Goal: Transaction & Acquisition: Purchase product/service

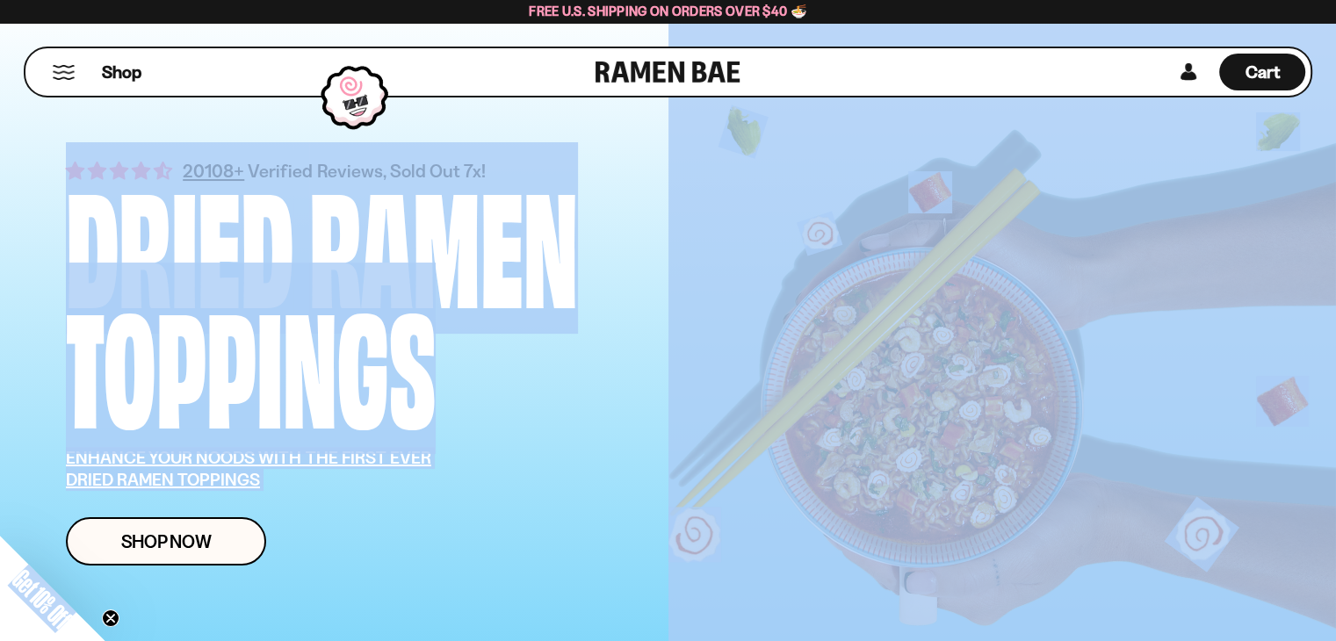
drag, startPoint x: 1339, startPoint y: 47, endPoint x: 1348, endPoint y: 89, distance: 43.1
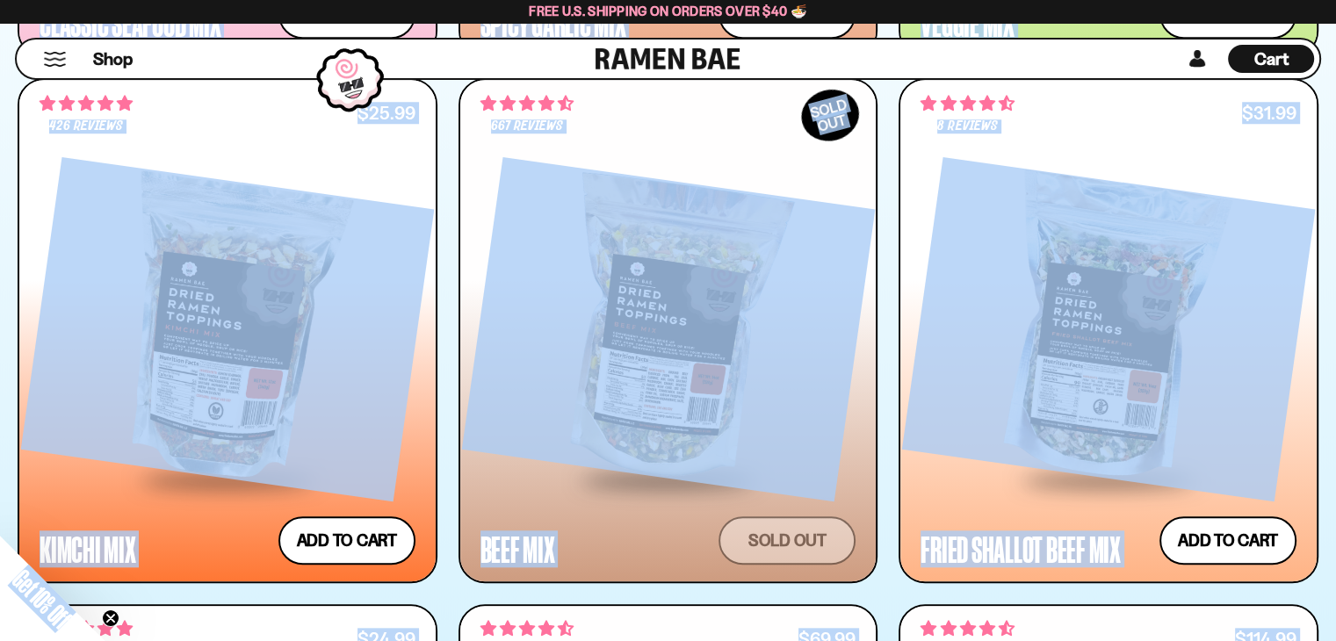
scroll to position [1528, 0]
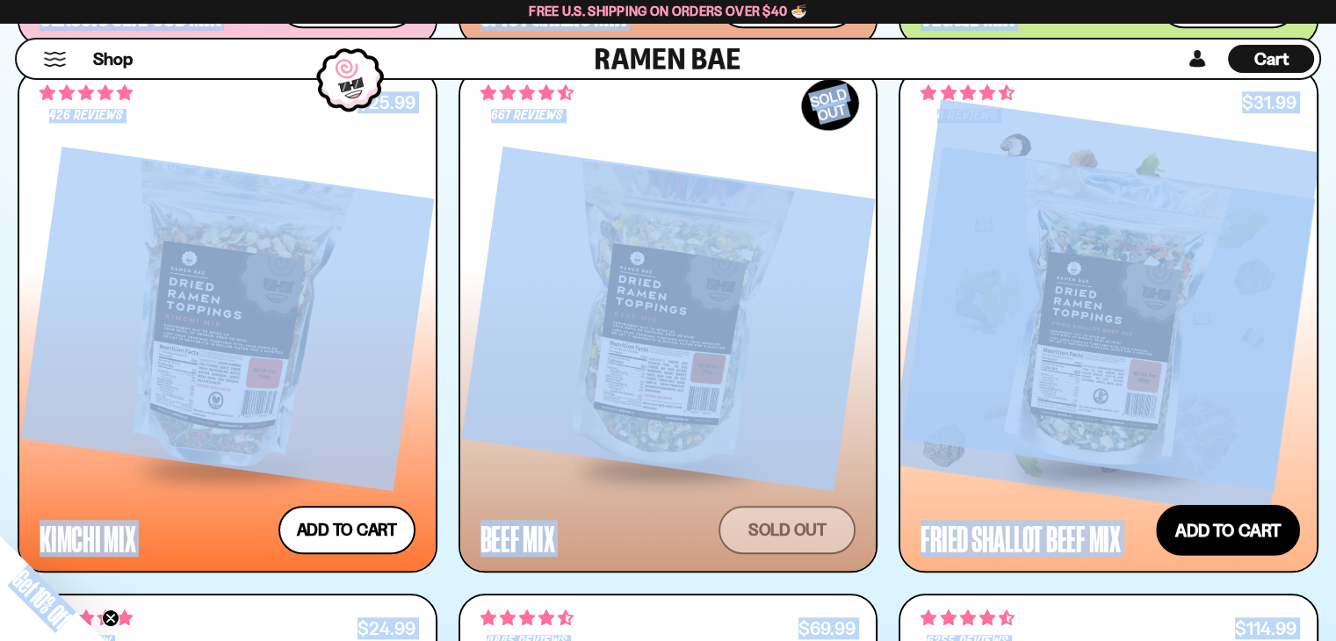
click at [1201, 531] on button "Add to cart Add — Regular price $31.99 Regular price Sale price $31.99 Unit pri…" at bounding box center [1228, 529] width 144 height 51
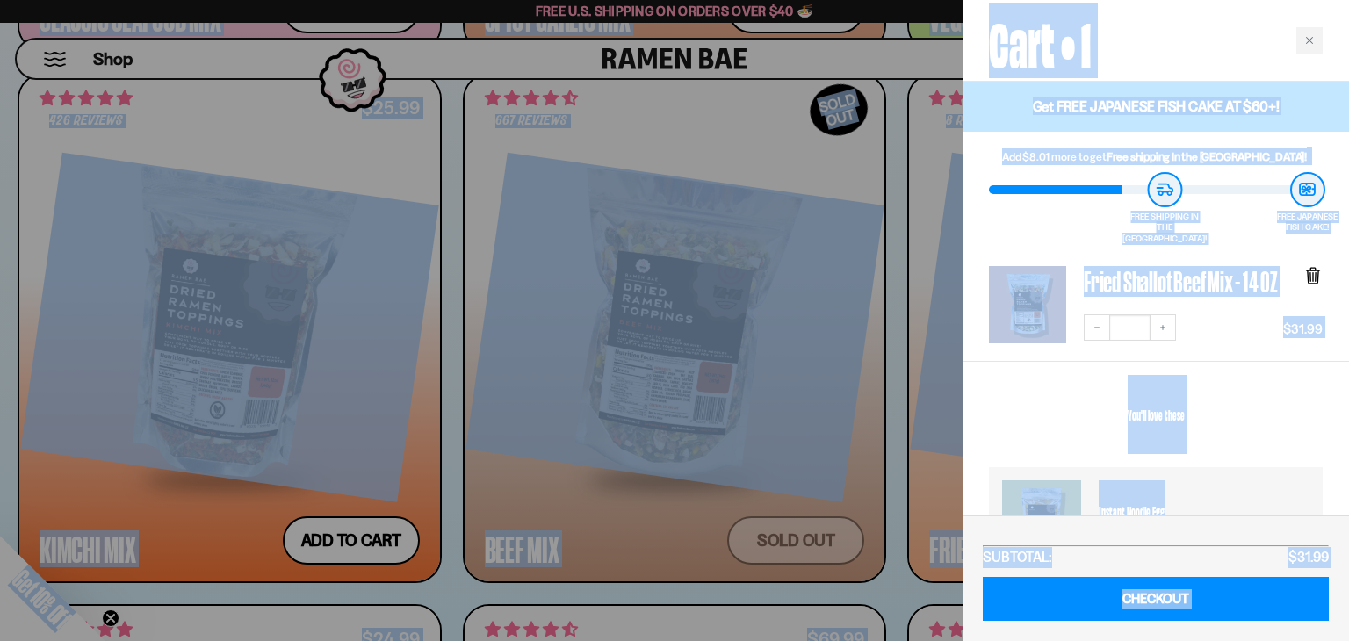
click at [922, 207] on div at bounding box center [674, 320] width 1349 height 641
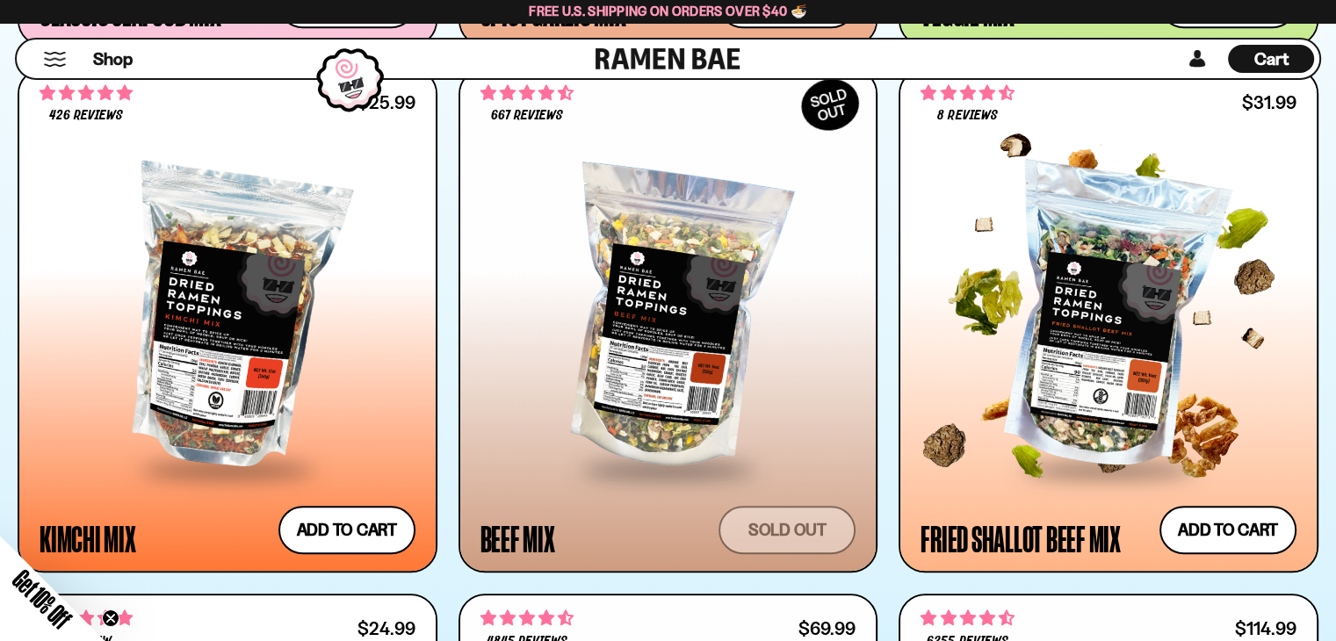
click at [969, 112] on span "8 reviews" at bounding box center [967, 116] width 60 height 14
click at [1110, 373] on div at bounding box center [1108, 318] width 376 height 295
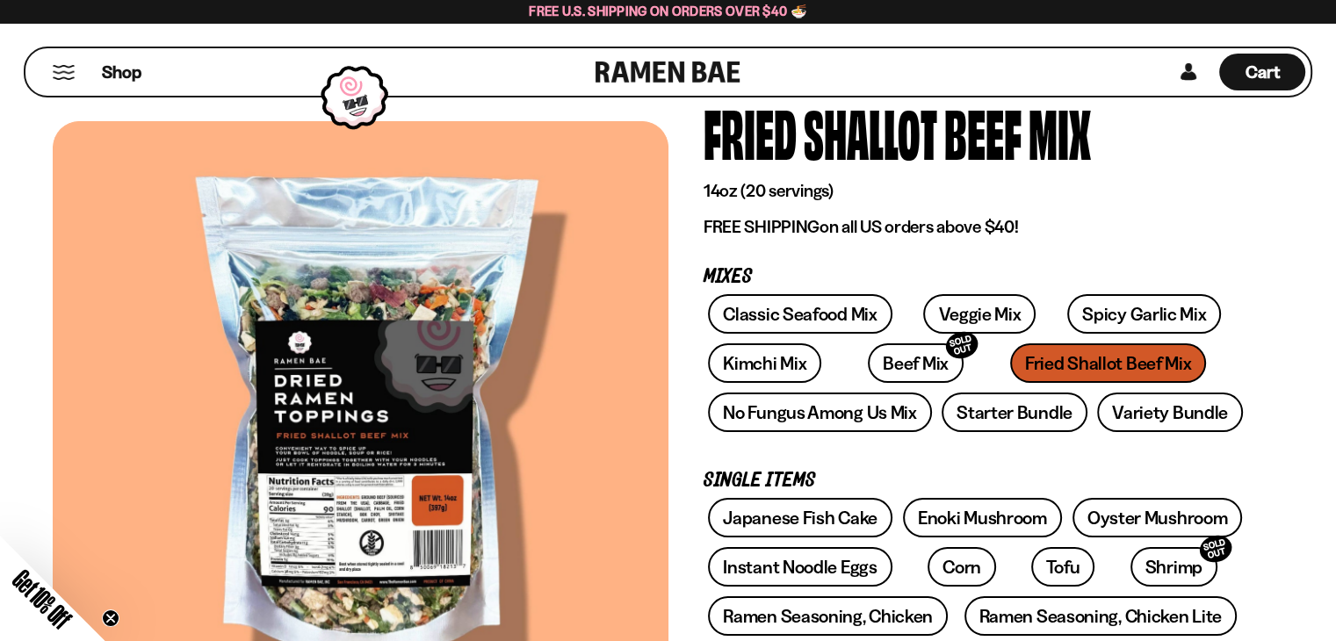
scroll to position [55, 0]
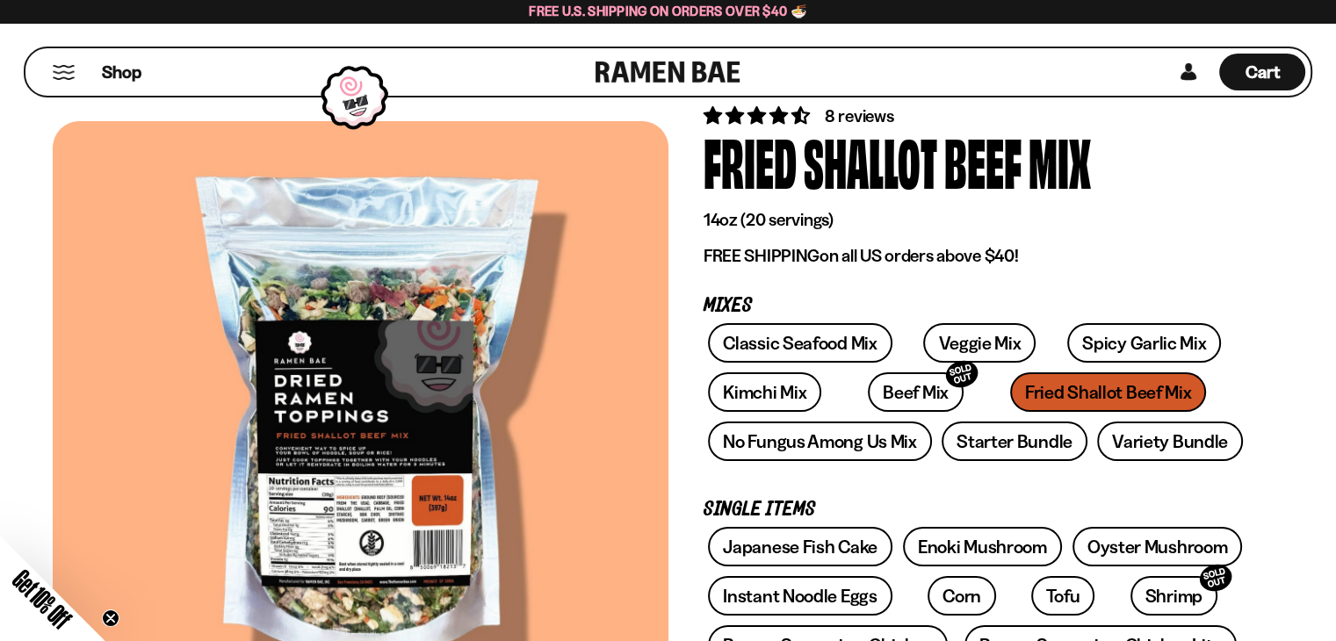
click at [293, 509] on div at bounding box center [361, 421] width 616 height 600
click at [38, 591] on span "Get 10% Off" at bounding box center [42, 599] width 68 height 68
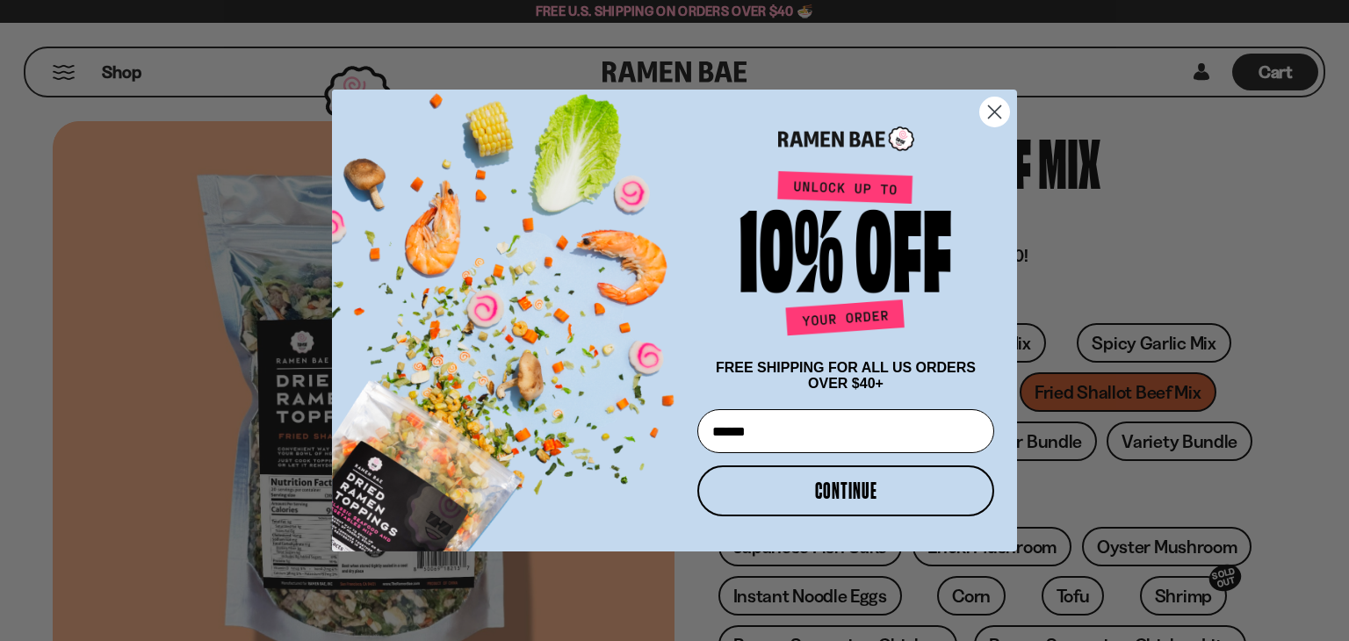
type input "**********"
click at [887, 495] on button "CONTINUE" at bounding box center [845, 490] width 297 height 51
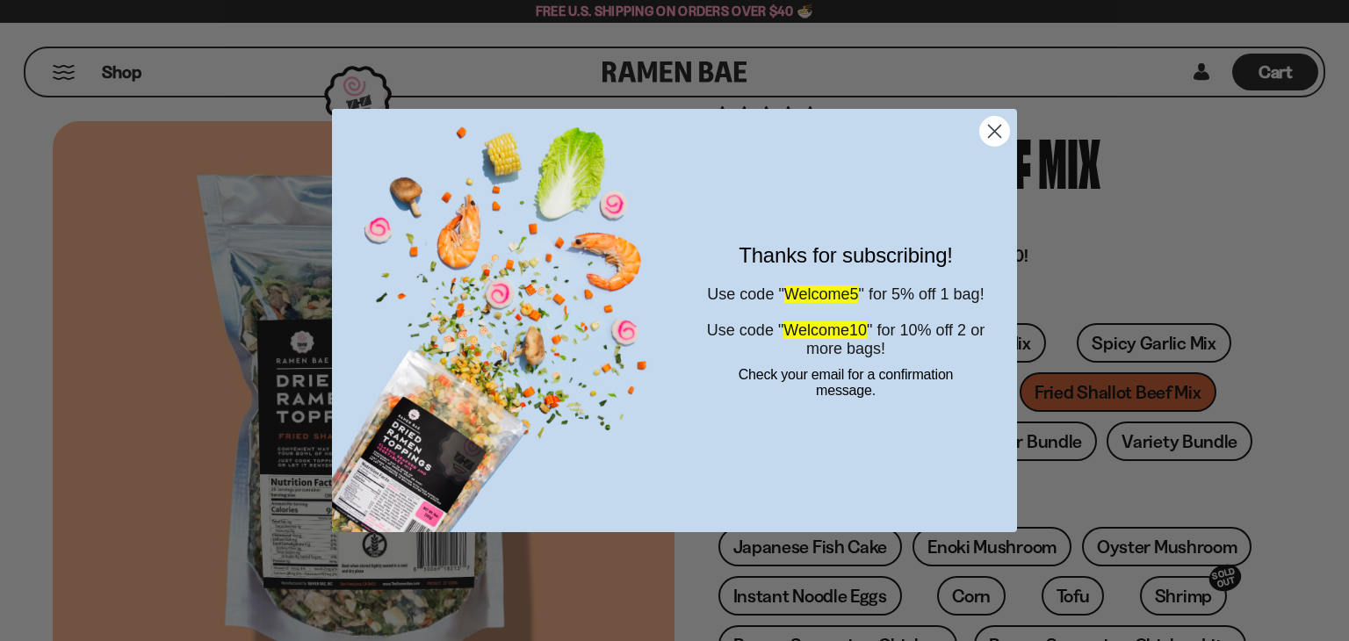
click at [1001, 141] on circle "Close dialog" at bounding box center [994, 131] width 29 height 29
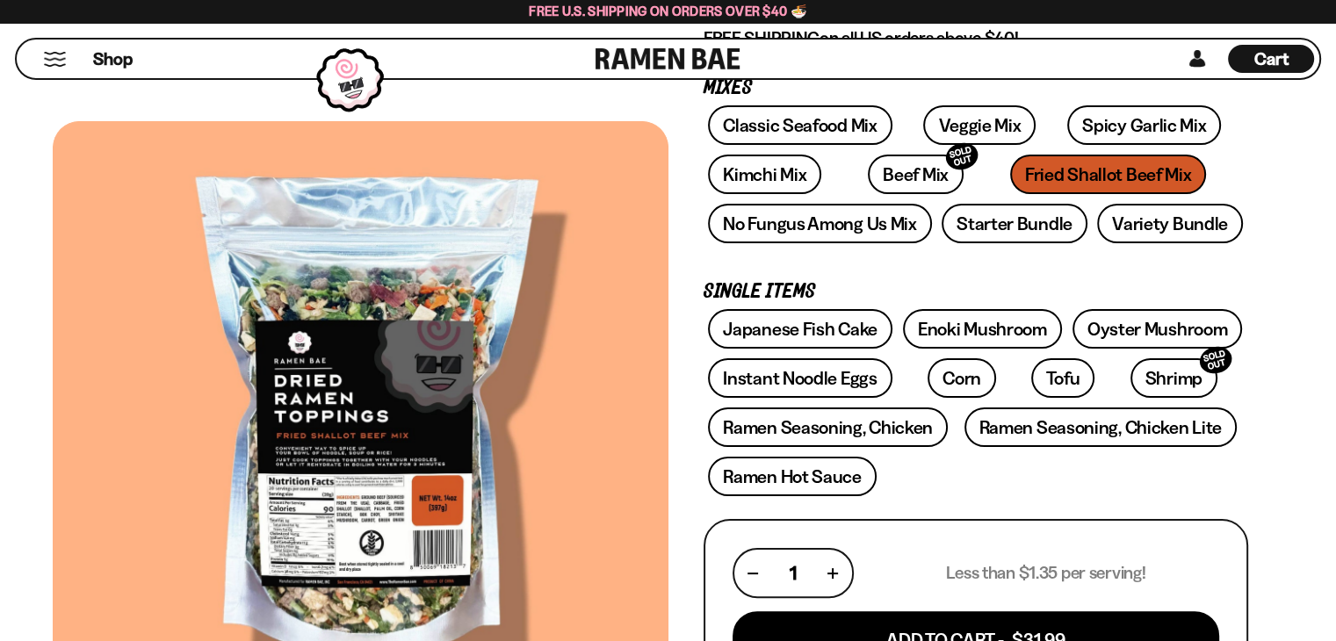
scroll to position [283, 0]
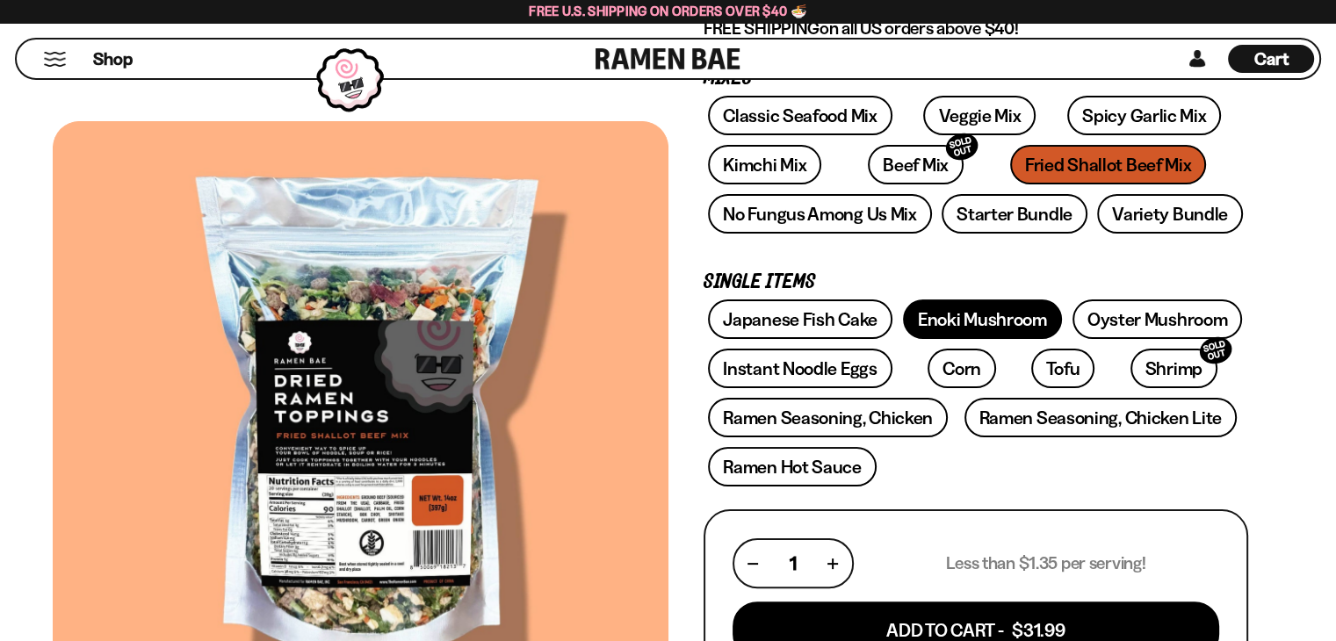
click at [980, 324] on link "Enoki Mushroom" at bounding box center [982, 319] width 159 height 40
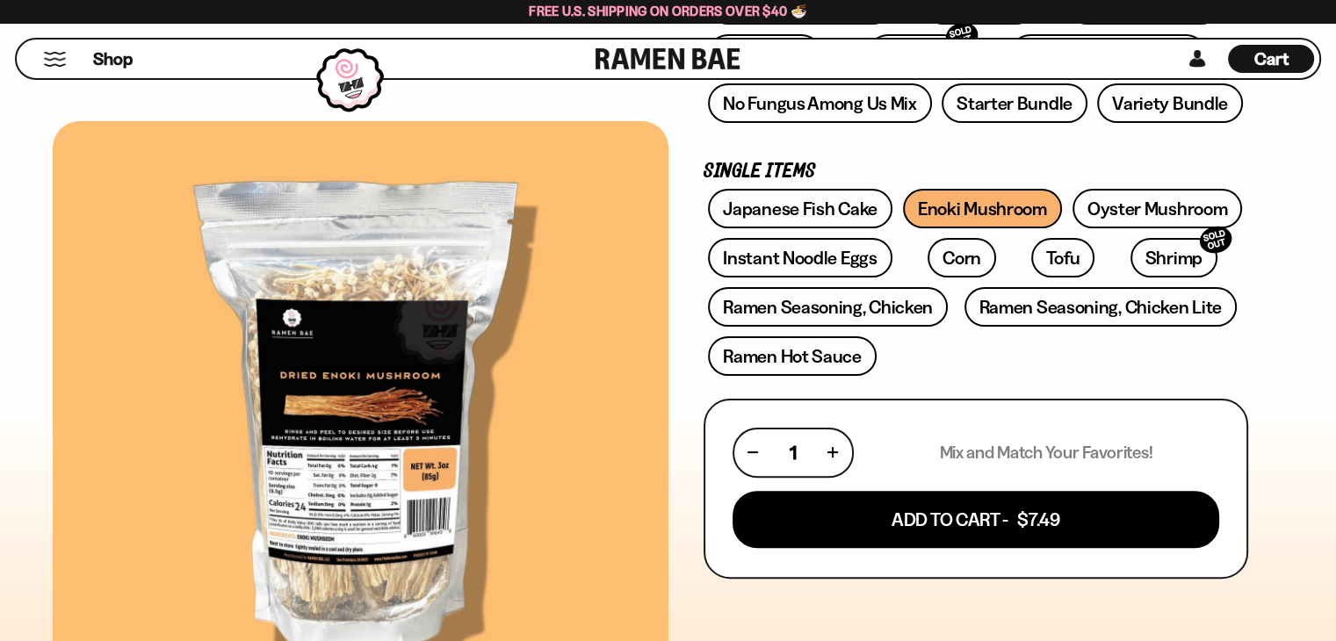
scroll to position [398, 0]
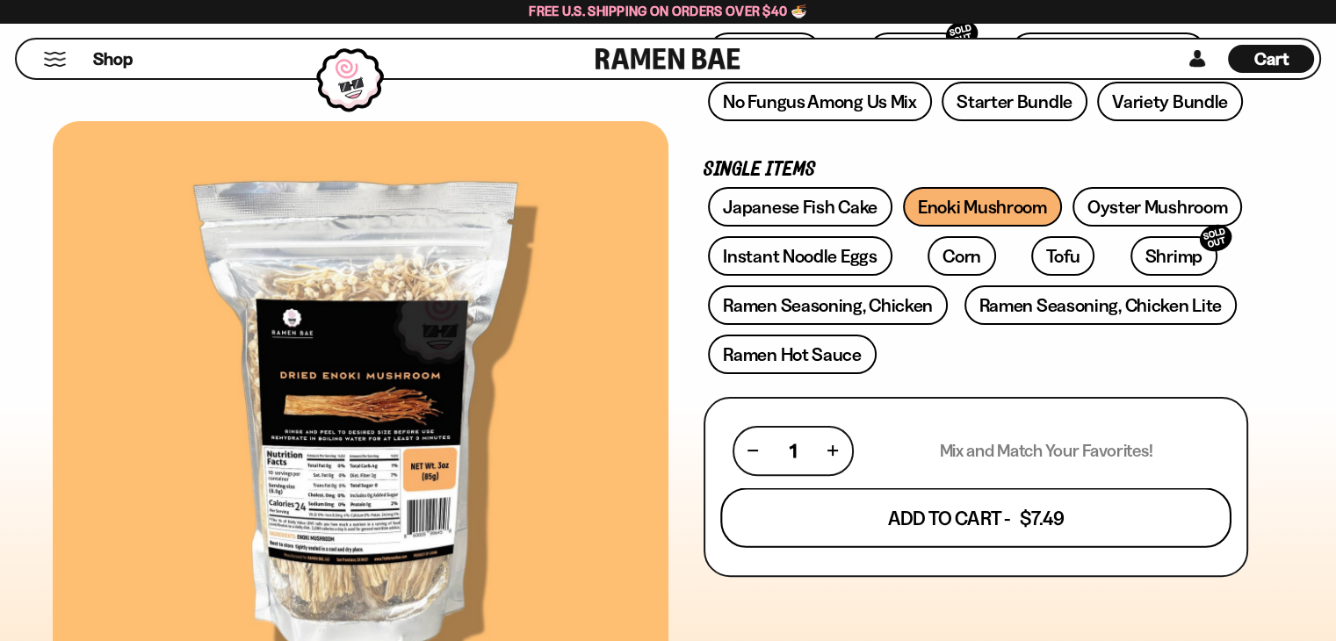
click at [774, 509] on button "Add To Cart - $7.49" at bounding box center [975, 517] width 511 height 60
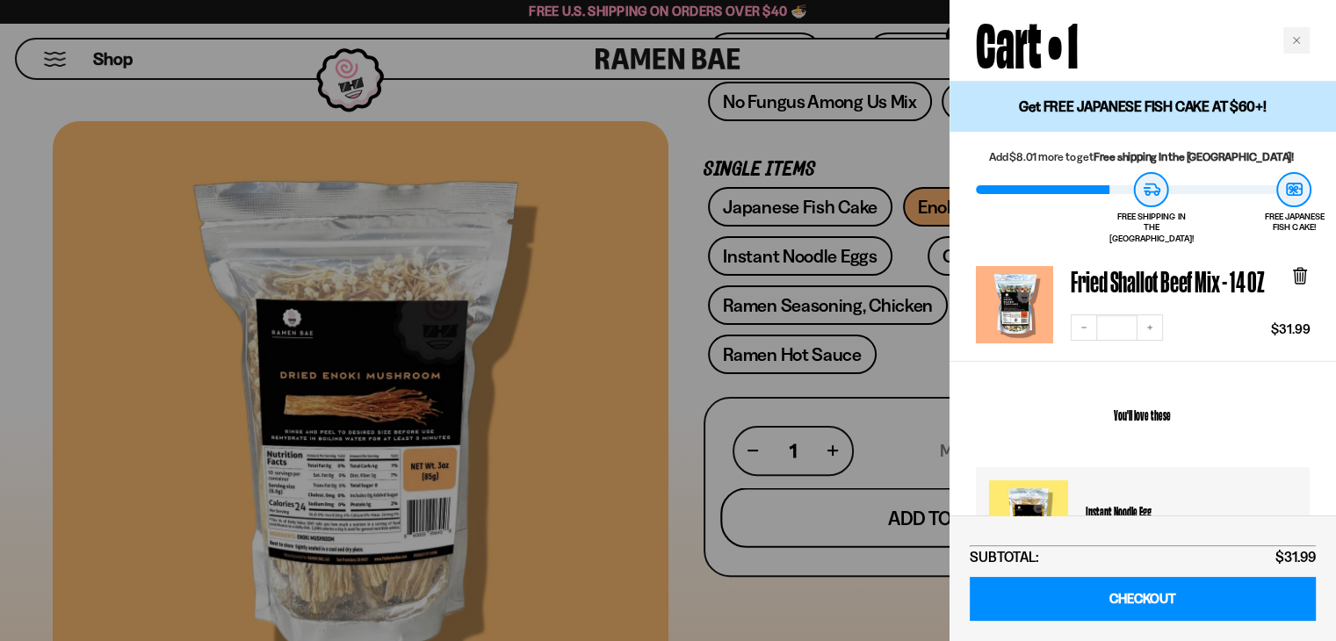
scroll to position [399, 0]
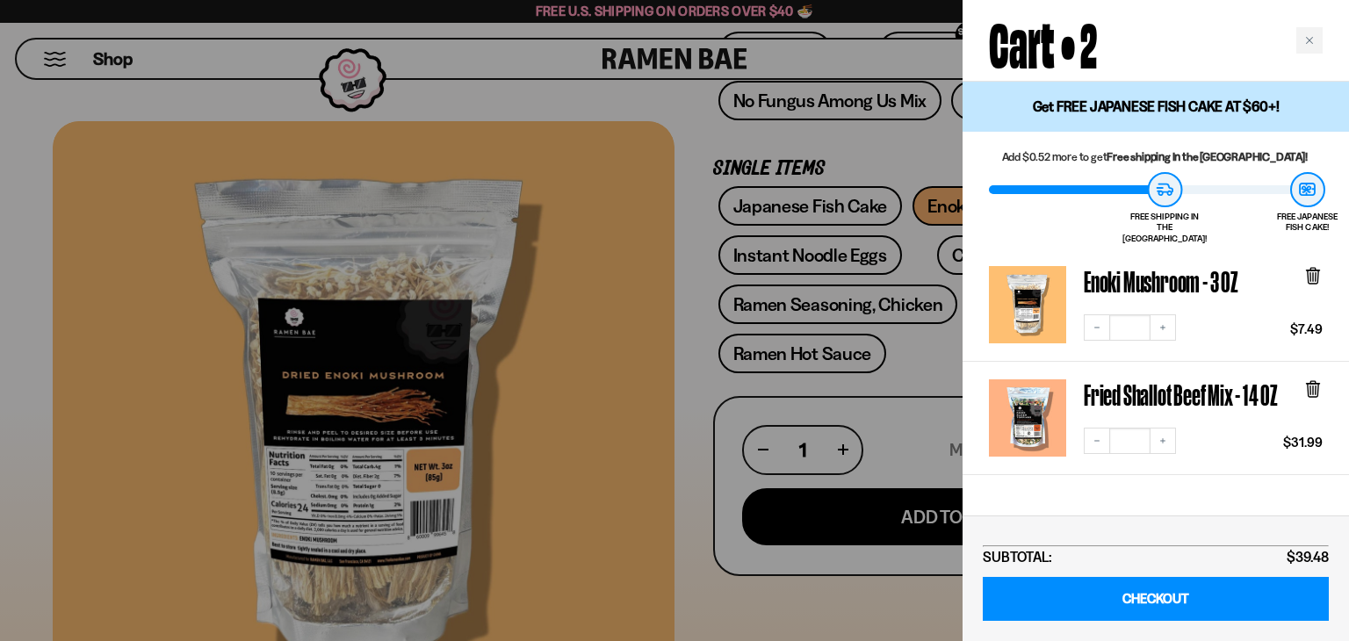
click at [632, 365] on div at bounding box center [674, 320] width 1349 height 641
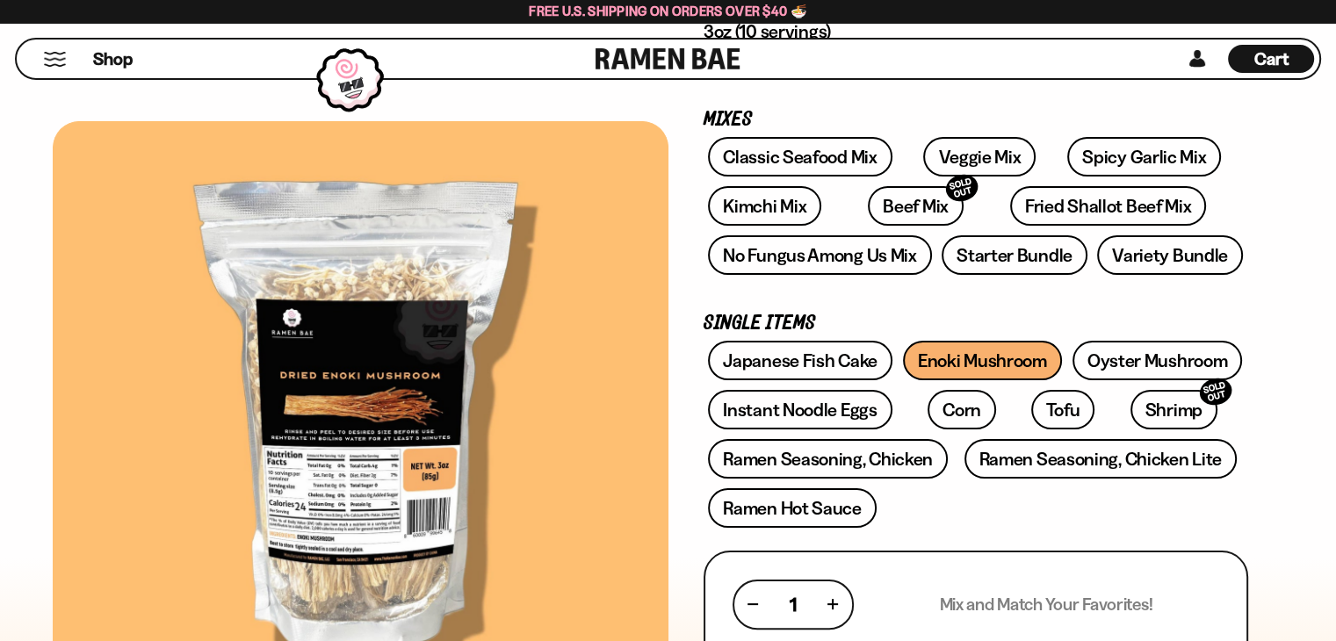
scroll to position [206, 0]
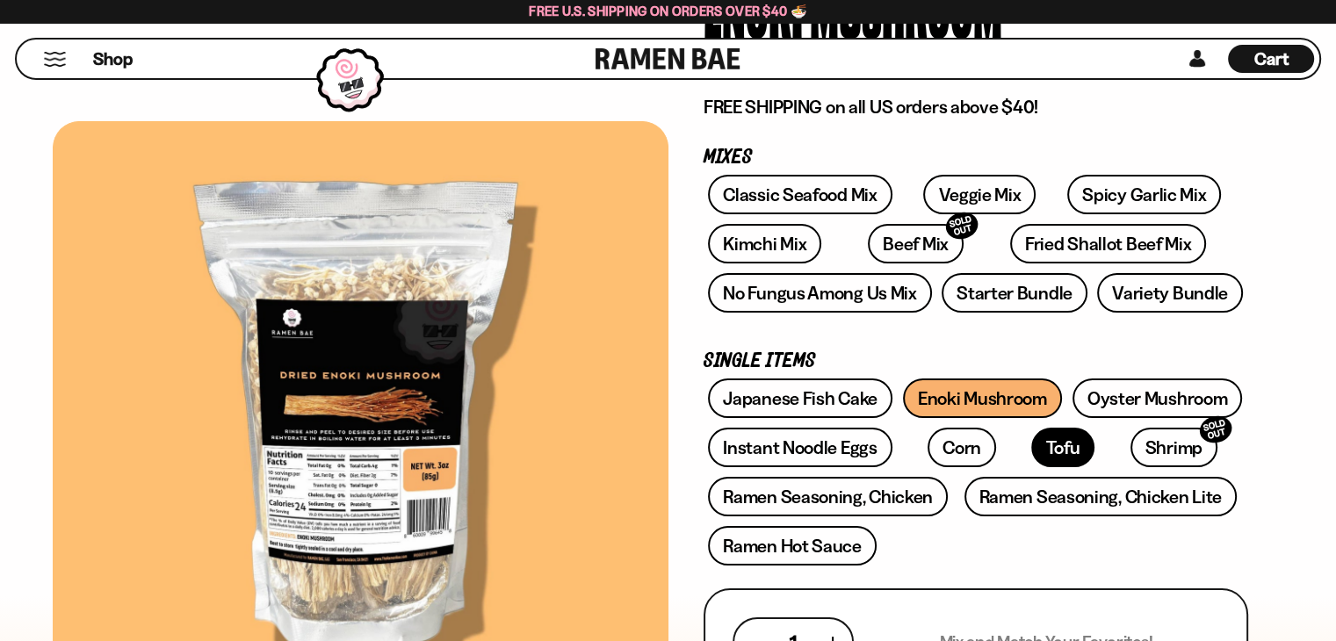
click at [1031, 451] on link "Tofu" at bounding box center [1062, 448] width 63 height 40
click at [1264, 64] on span "Cart" at bounding box center [1271, 58] width 34 height 21
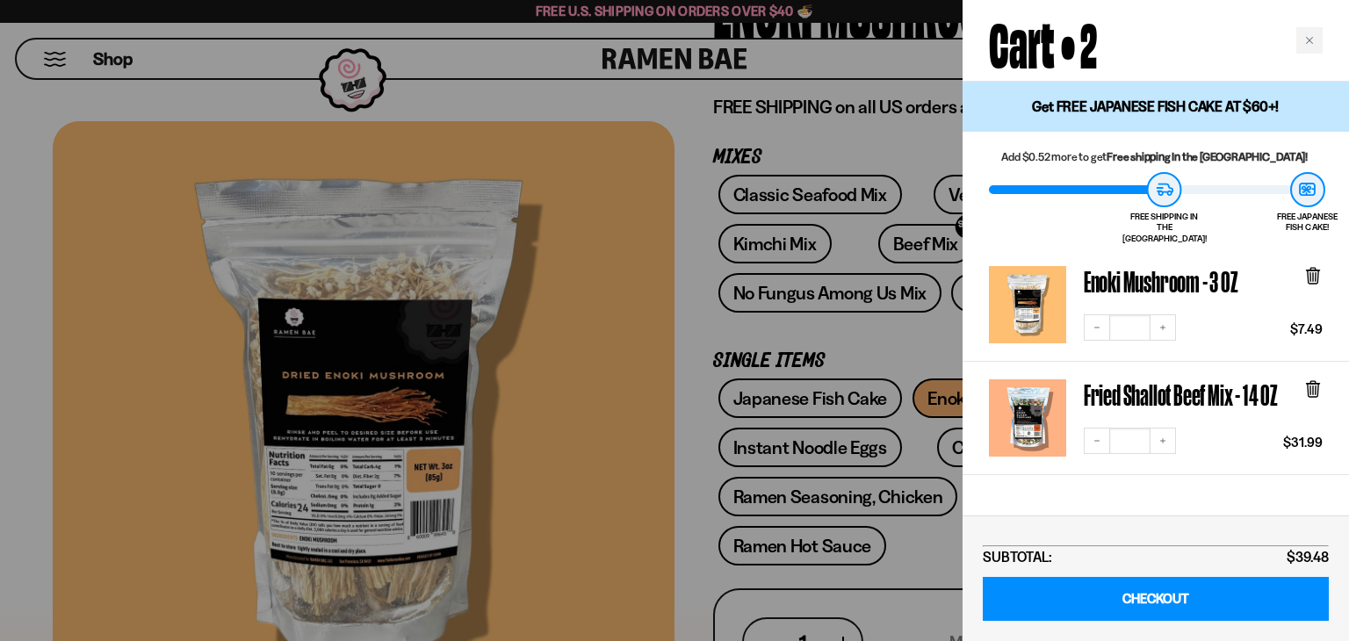
click at [388, 603] on div at bounding box center [674, 320] width 1349 height 641
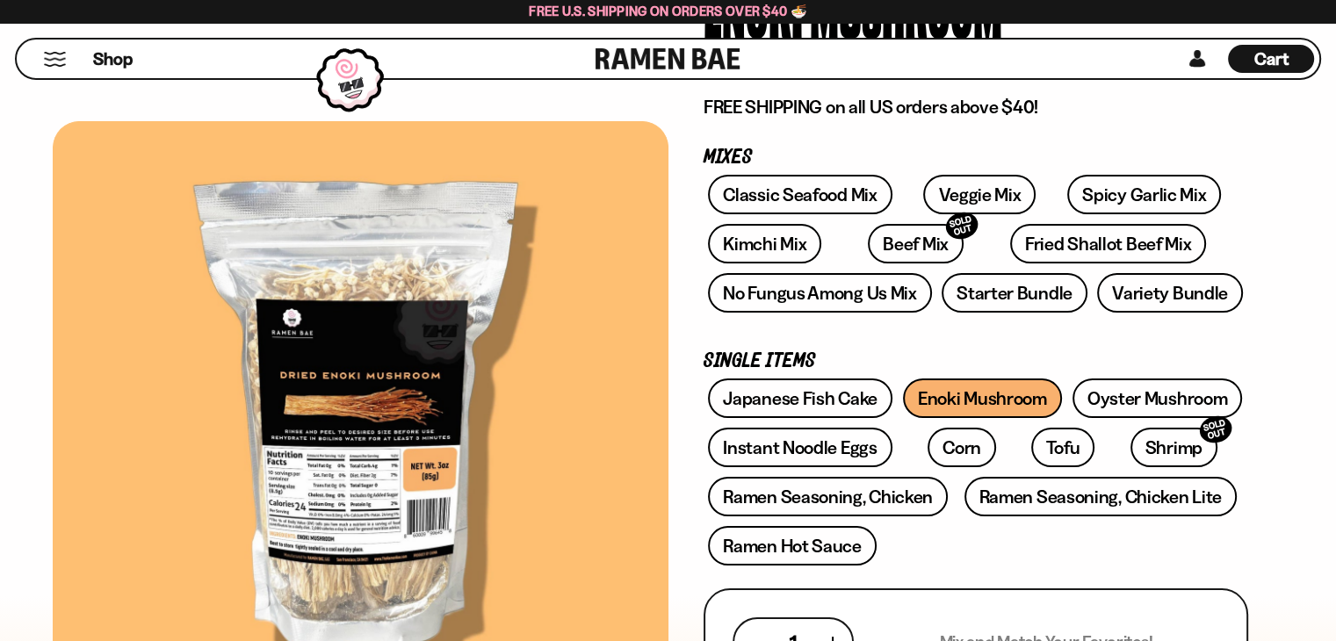
click at [774, 620] on div "1" at bounding box center [792, 642] width 121 height 50
click at [771, 636] on div "1" at bounding box center [793, 642] width 90 height 22
click at [1278, 51] on span "Cart" at bounding box center [1271, 58] width 34 height 21
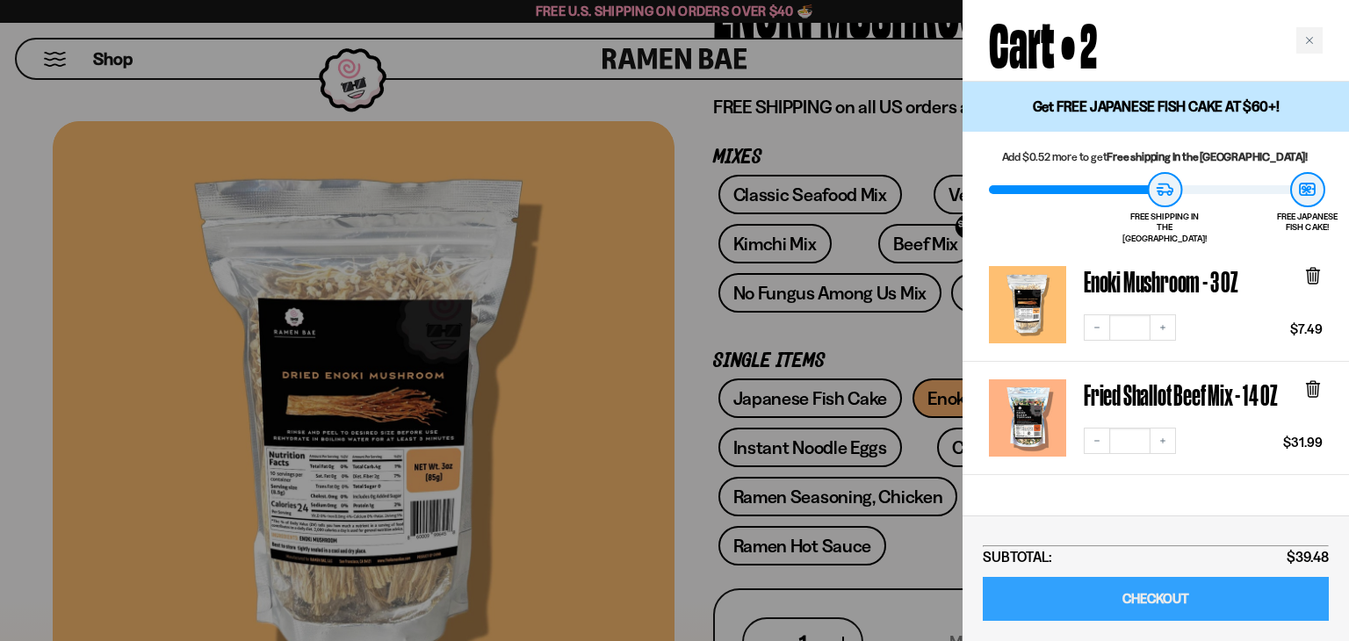
click at [1229, 588] on link "CHECKOUT" at bounding box center [1156, 599] width 346 height 45
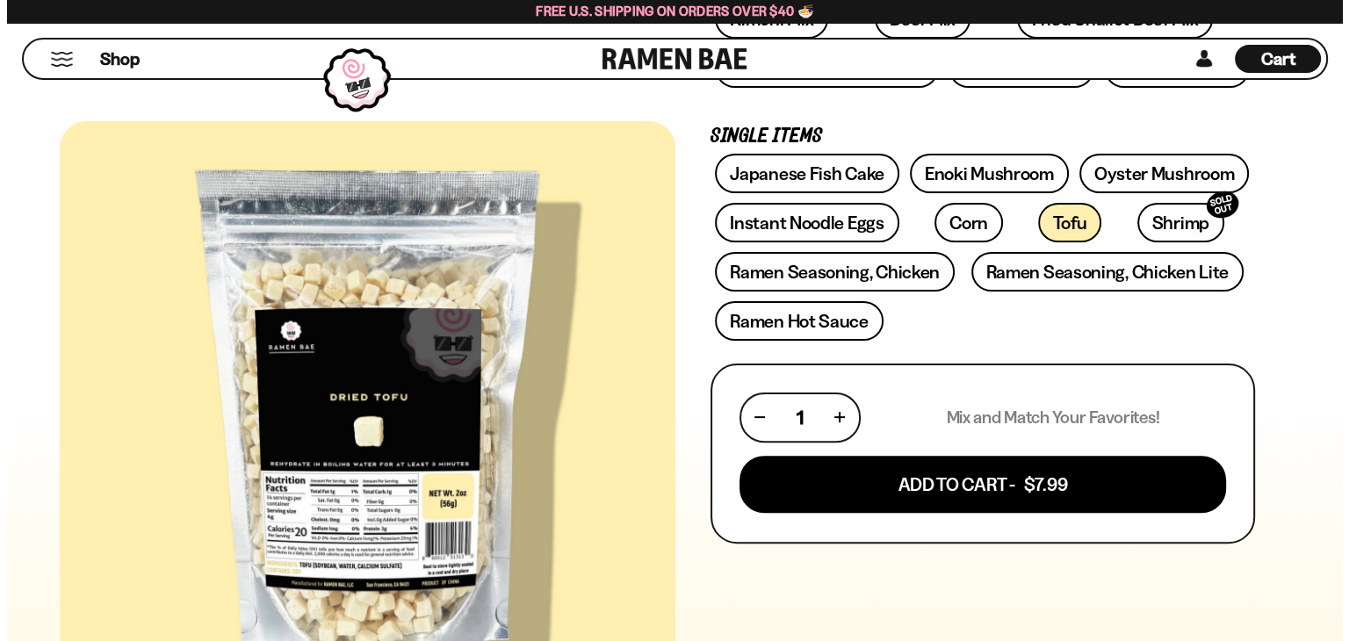
scroll to position [467, 0]
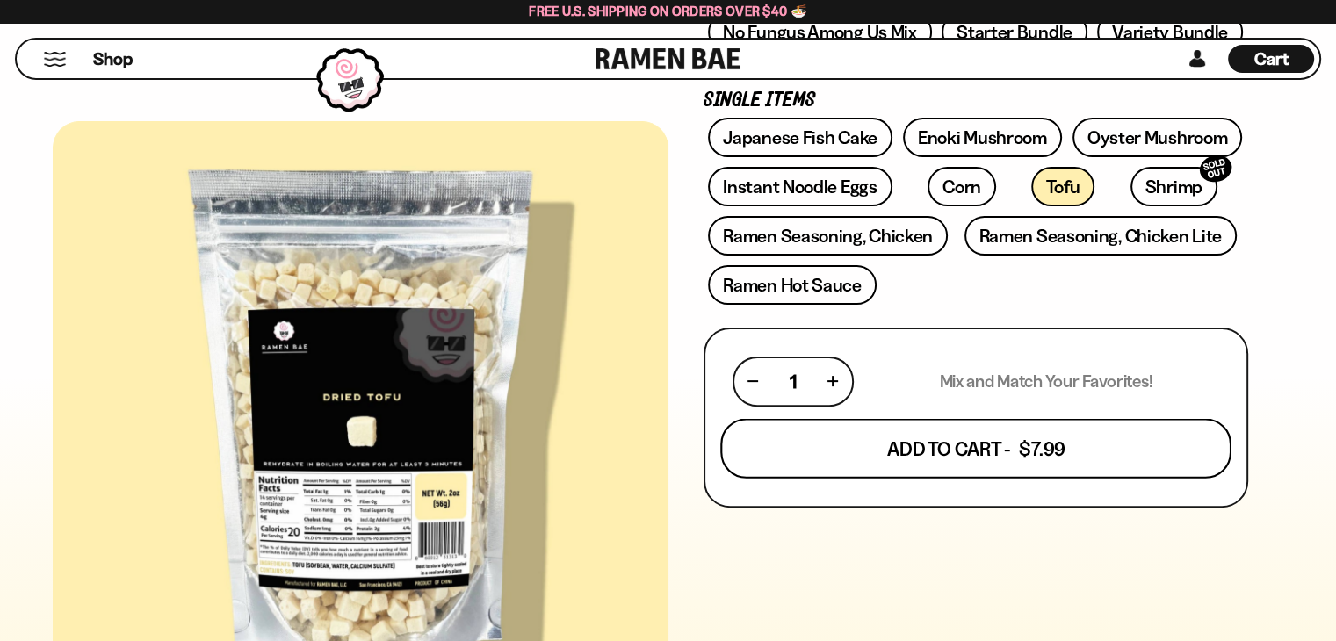
click at [947, 447] on button "Add To Cart - $7.99" at bounding box center [975, 448] width 511 height 60
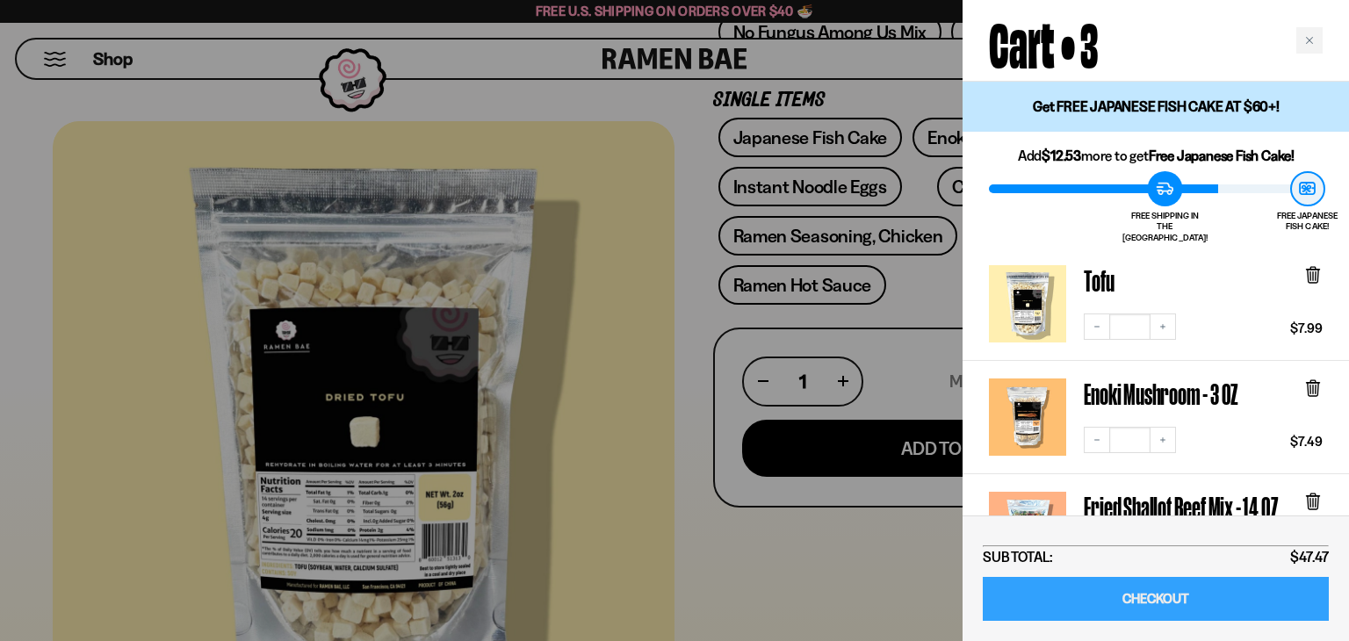
click at [1142, 596] on link "CHECKOUT" at bounding box center [1156, 599] width 346 height 45
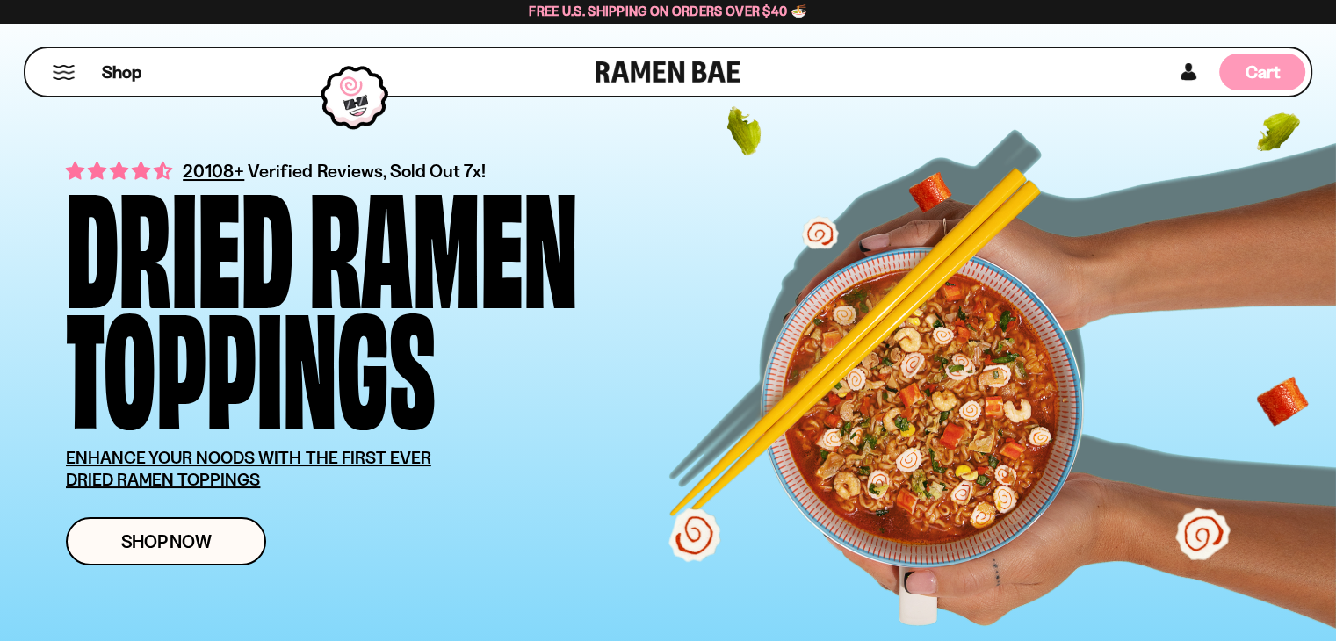
click at [1258, 68] on span "Cart" at bounding box center [1262, 71] width 34 height 21
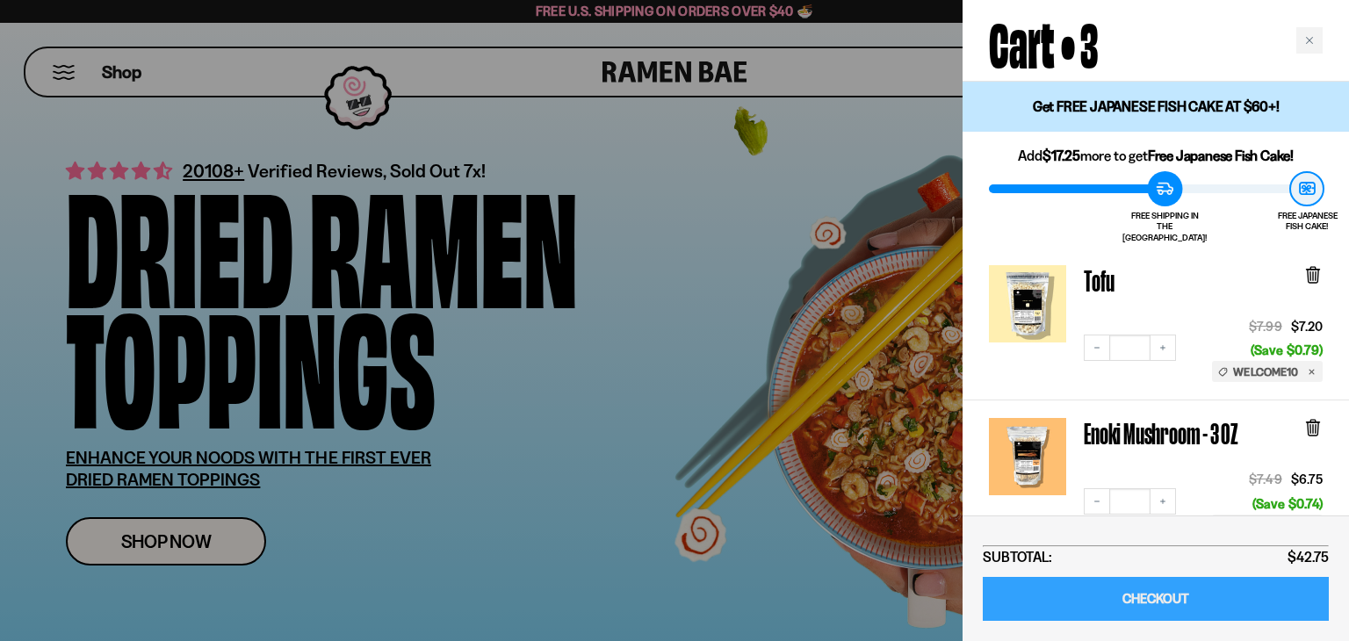
click at [1256, 591] on link "CHECKOUT" at bounding box center [1156, 599] width 346 height 45
